Goal: Find specific page/section: Find specific page/section

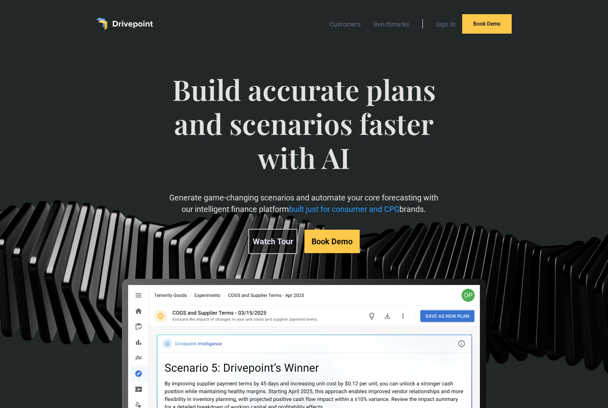
click at [141, 25] on img "home" at bounding box center [124, 24] width 57 height 12
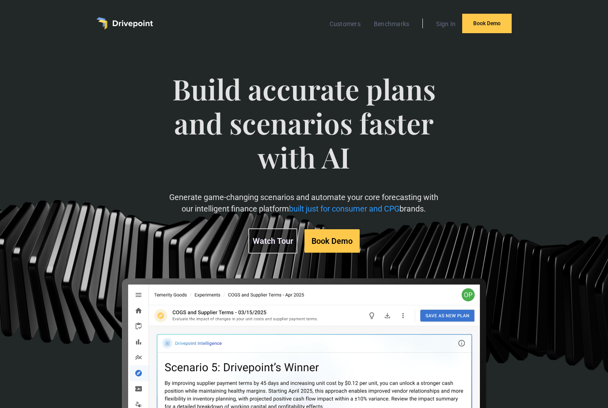
click at [127, 25] on img "home" at bounding box center [124, 23] width 57 height 12
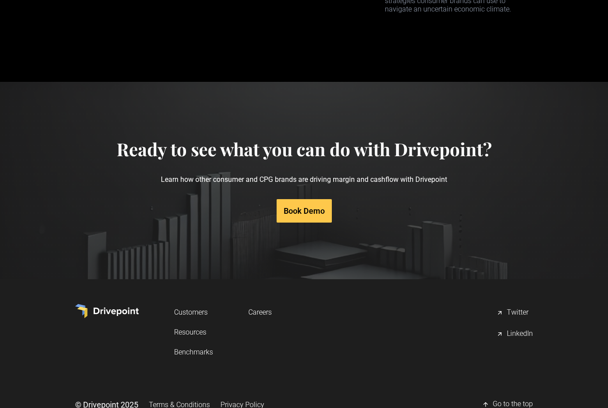
scroll to position [4155, 0]
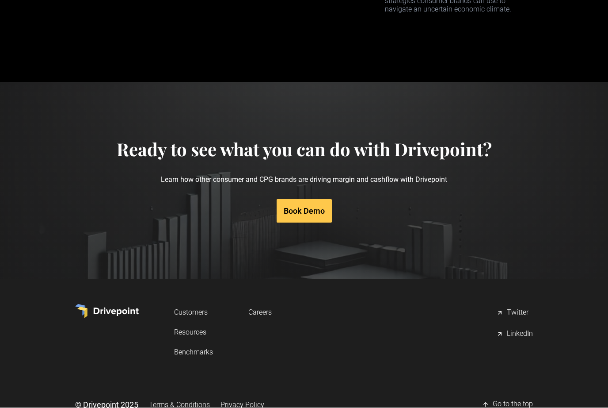
click at [262, 308] on link "Careers" at bounding box center [259, 312] width 23 height 16
